Goal: Check status: Check status

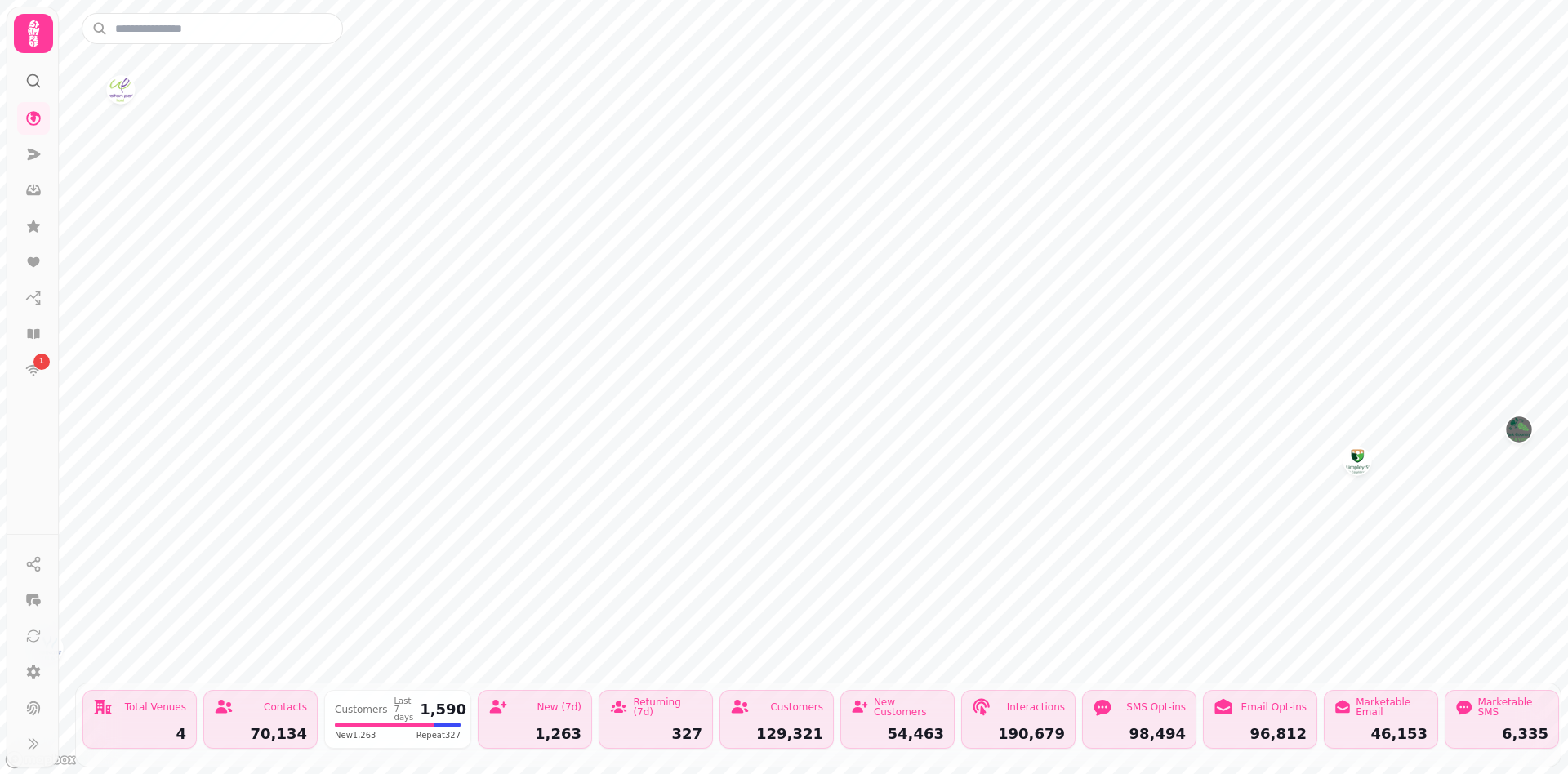
click at [775, 701] on div "Customers 129,321" at bounding box center [776, 719] width 114 height 58
click at [800, 702] on div "Customers" at bounding box center [796, 707] width 53 height 10
click at [36, 152] on icon at bounding box center [34, 154] width 13 height 11
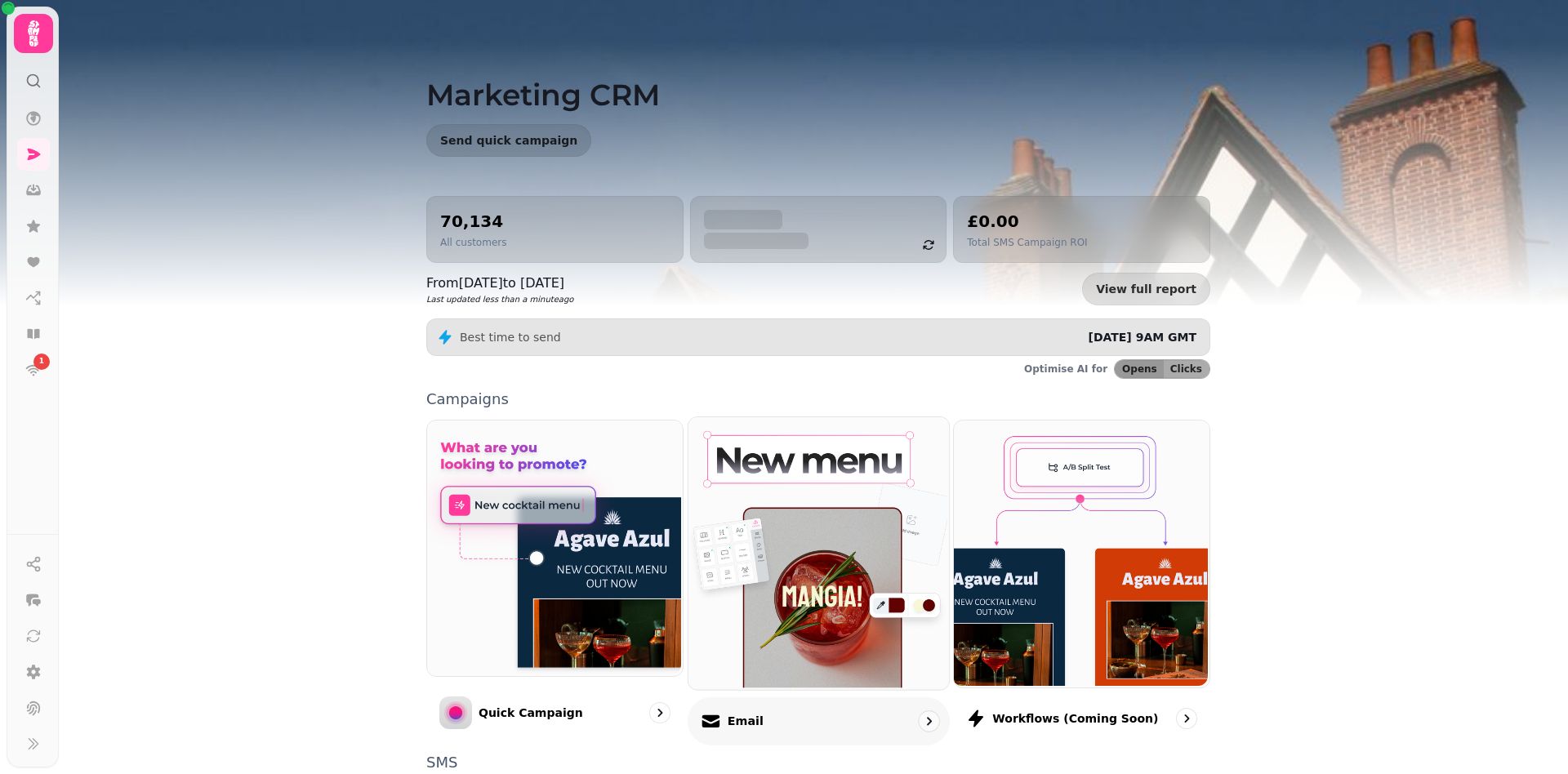
click at [780, 565] on img at bounding box center [816, 551] width 260 height 272
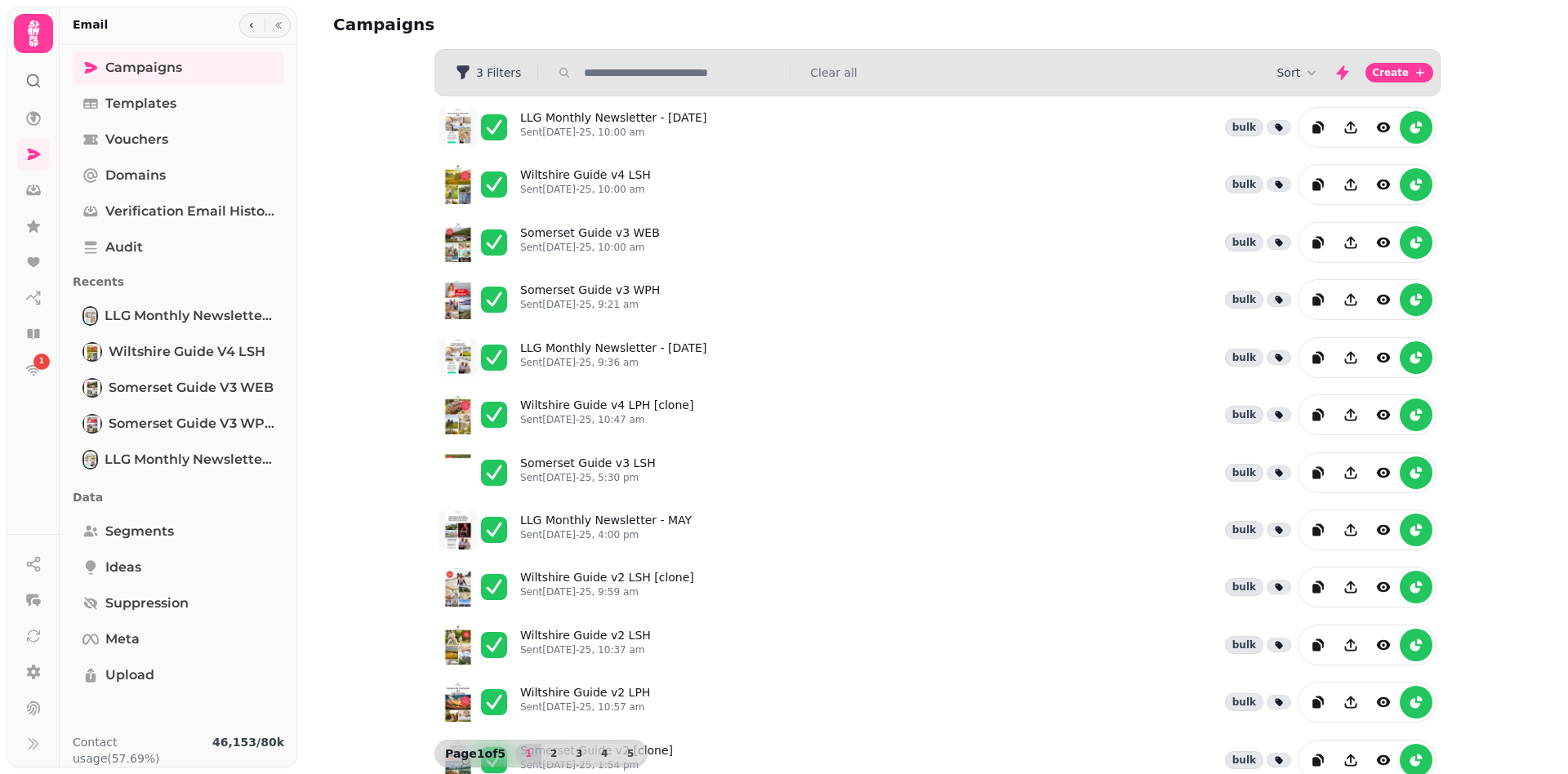
drag, startPoint x: 780, startPoint y: 565, endPoint x: 372, endPoint y: 216, distance: 536.9
click at [372, 216] on div "Campaigns Filters 3 Filters Clear all Sort Create LLG Monthly Newsletter - Augu…" at bounding box center [933, 387] width 1271 height 774
click at [400, 188] on div "Campaigns Filters 3 Filters Clear all Sort Create LLG Monthly Newsletter - Augu…" at bounding box center [933, 387] width 1271 height 774
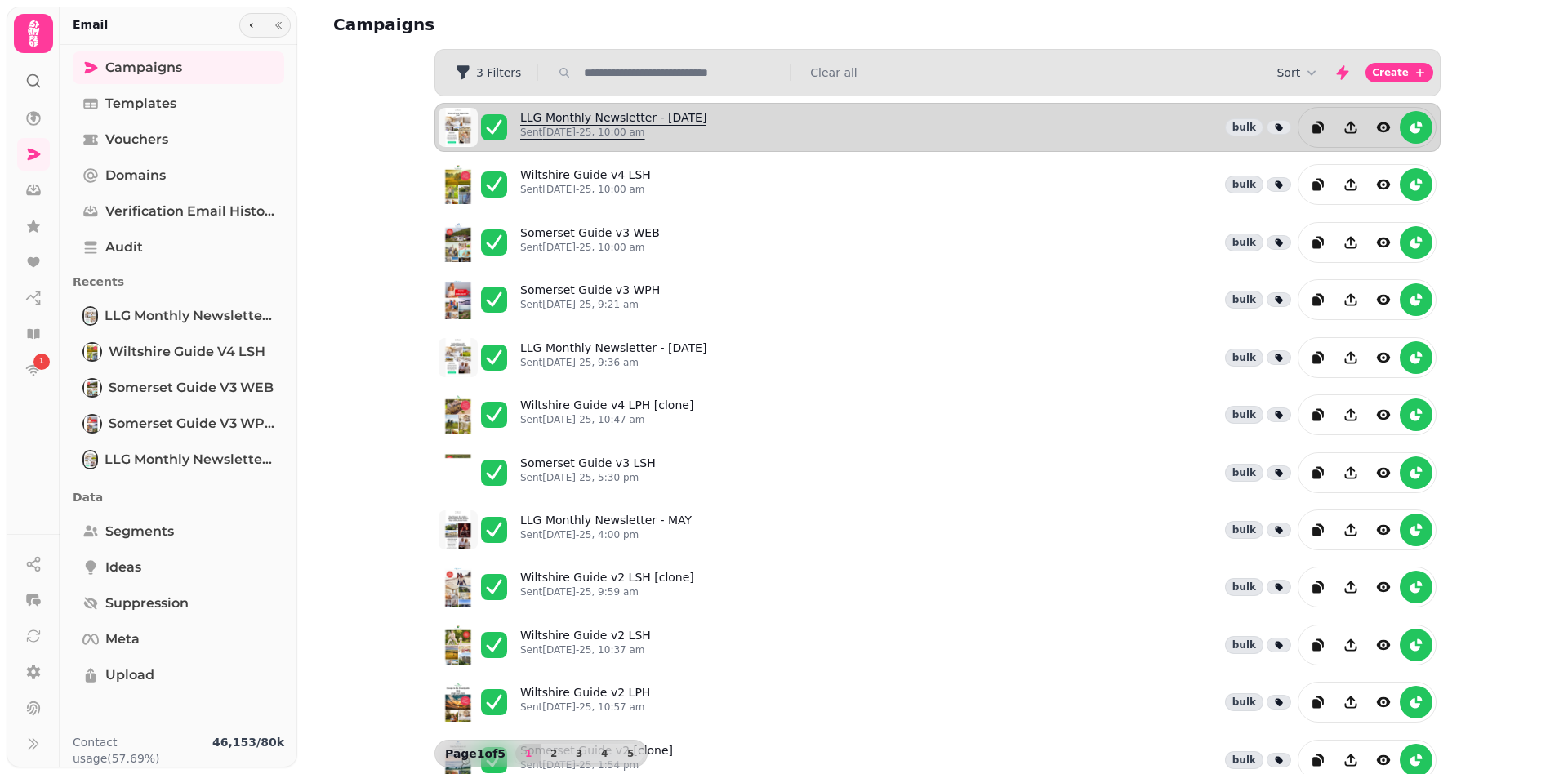
click at [641, 128] on p "Sent 9th Aug-25, 10:00 am" at bounding box center [613, 132] width 186 height 13
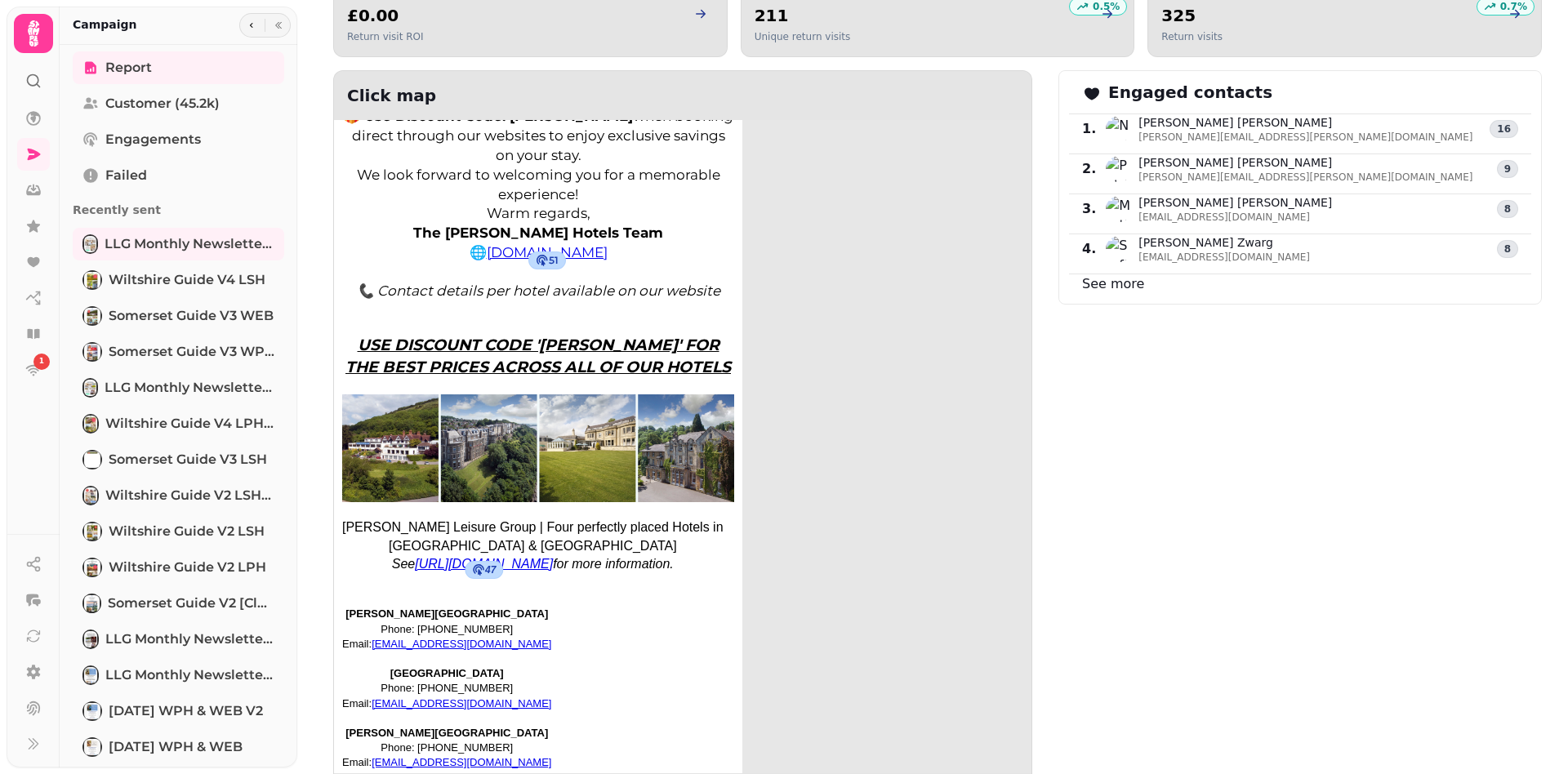
scroll to position [1376, 0]
